Goal: Information Seeking & Learning: Learn about a topic

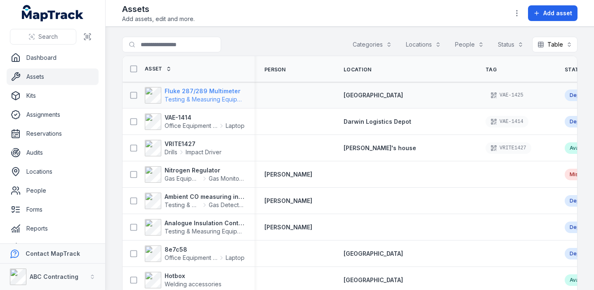
click at [172, 89] on strong "Fluke 287/289 Multimeter" at bounding box center [205, 91] width 80 height 8
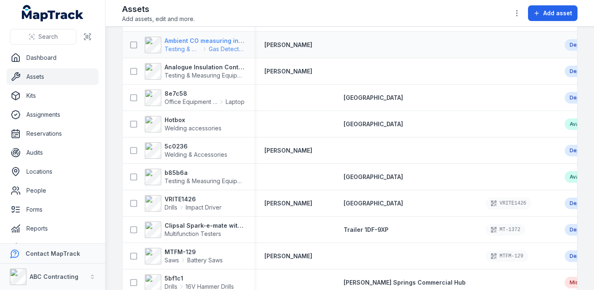
scroll to position [160, 0]
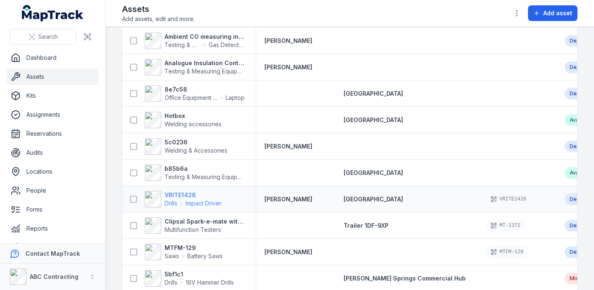
click at [185, 193] on strong "VRITE1426" at bounding box center [193, 195] width 57 height 8
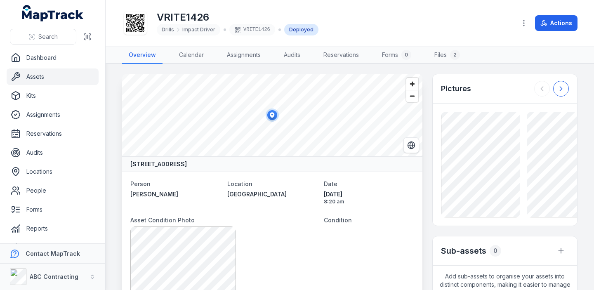
click at [563, 89] on icon at bounding box center [561, 89] width 8 height 8
click at [563, 89] on div at bounding box center [551, 89] width 35 height 16
click at [544, 87] on icon at bounding box center [542, 89] width 8 height 8
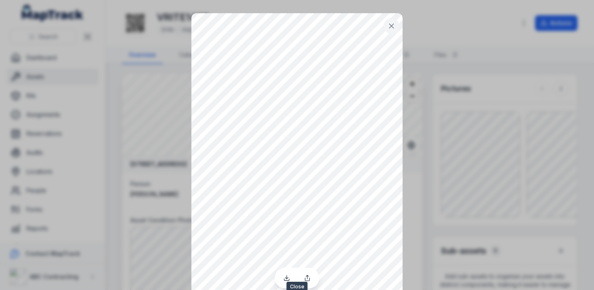
click at [393, 25] on icon at bounding box center [391, 26] width 8 height 8
click at [393, 24] on icon at bounding box center [391, 26] width 4 height 4
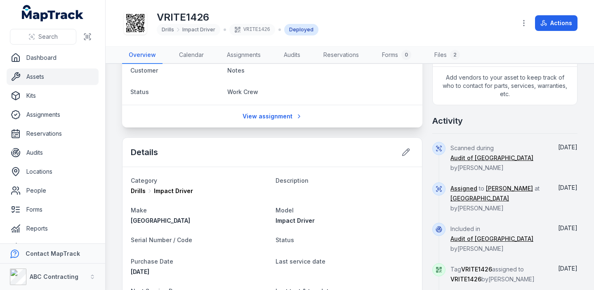
scroll to position [275, 0]
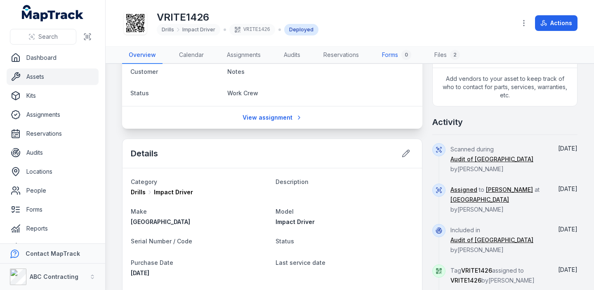
click at [395, 55] on link "Forms 0" at bounding box center [396, 55] width 42 height 17
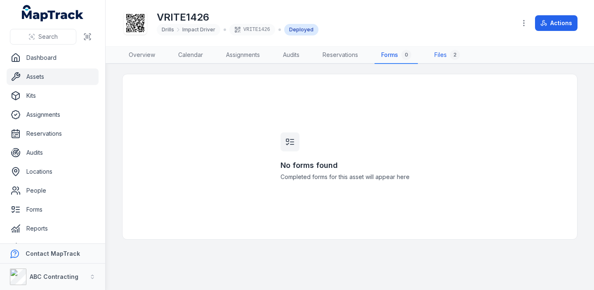
click at [440, 55] on link "Files 2" at bounding box center [447, 55] width 39 height 17
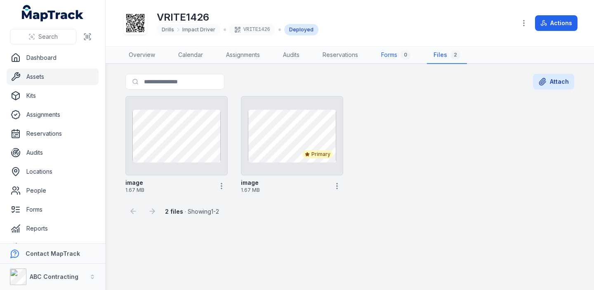
click at [389, 53] on link "Forms 0" at bounding box center [395, 55] width 42 height 17
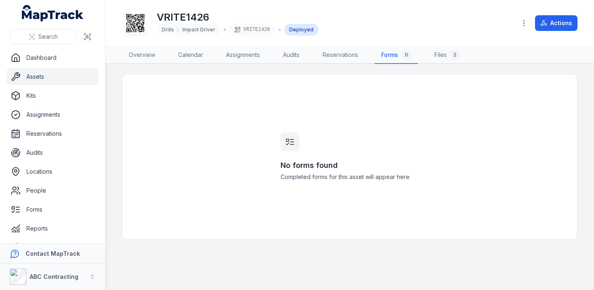
click at [60, 76] on link "Assets" at bounding box center [53, 76] width 92 height 16
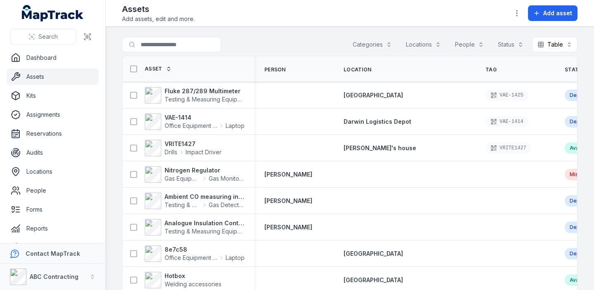
click at [60, 76] on link "Assets" at bounding box center [53, 76] width 92 height 16
click at [181, 116] on strong "VAE-1414" at bounding box center [205, 117] width 80 height 8
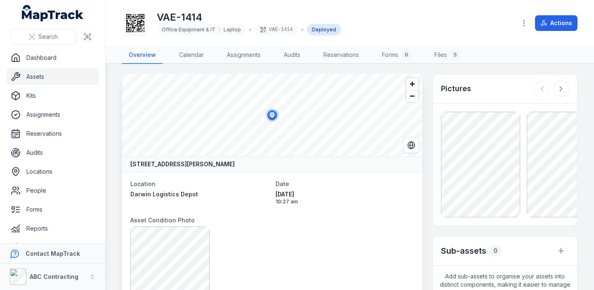
click at [67, 74] on link "Assets" at bounding box center [53, 76] width 92 height 16
